Goal: Information Seeking & Learning: Learn about a topic

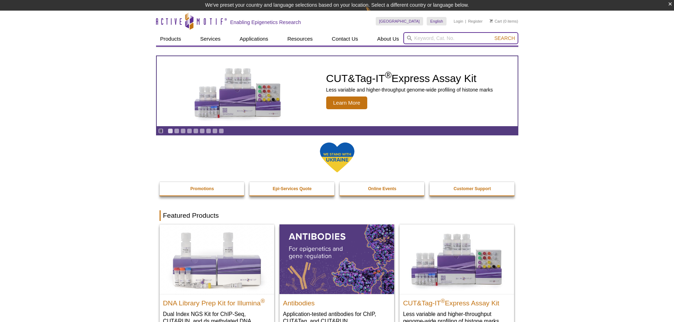
click at [426, 36] on input "search" at bounding box center [460, 38] width 115 height 12
type input "dntp"
click at [492, 35] on button "Search" at bounding box center [504, 38] width 25 height 6
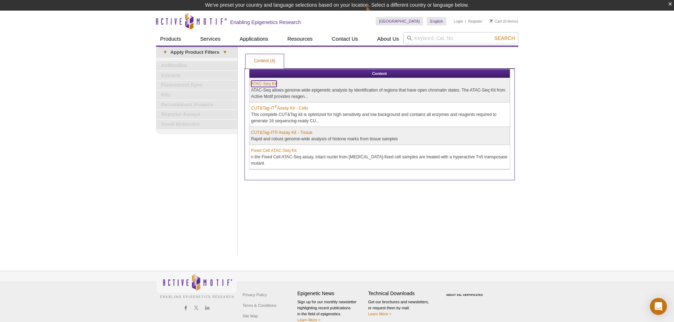
click at [260, 85] on link "ATAC-Seq Kit" at bounding box center [264, 84] width 26 height 6
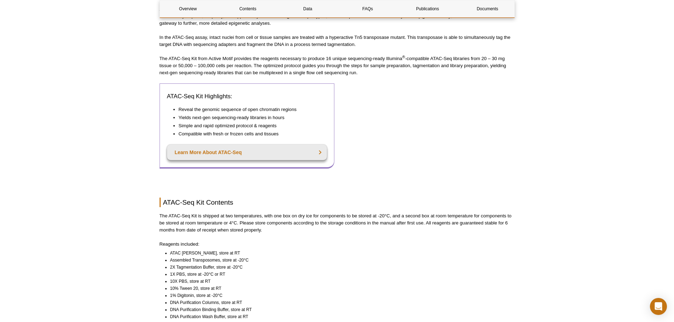
scroll to position [407, 0]
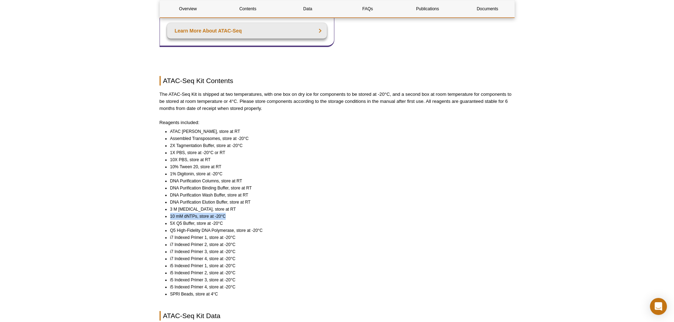
drag, startPoint x: 170, startPoint y: 211, endPoint x: 332, endPoint y: 228, distance: 163.6
click at [243, 213] on li "10 mM dNTPs, store at -20°C" at bounding box center [339, 216] width 338 height 7
click at [350, 234] on li "i7 Indexed Primer 1, store at -20°C" at bounding box center [339, 237] width 338 height 7
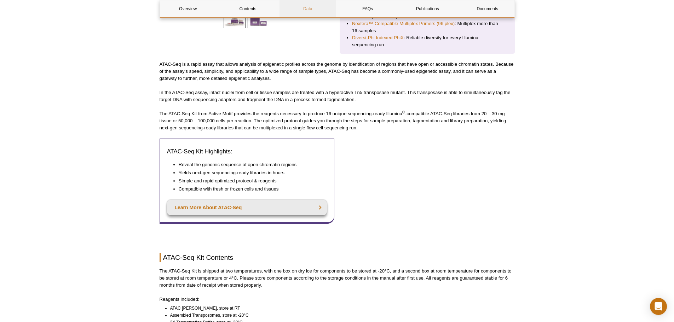
scroll to position [0, 0]
